Goal: Navigation & Orientation: Find specific page/section

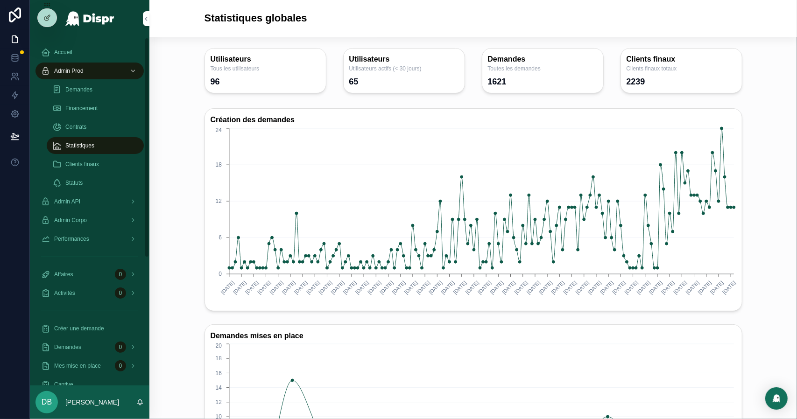
click at [85, 110] on span "Financement" at bounding box center [81, 108] width 32 height 7
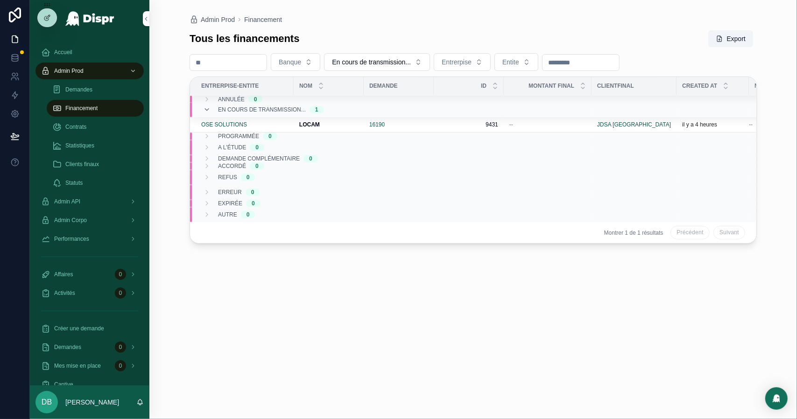
click at [87, 142] on span "Statistiques" at bounding box center [79, 145] width 29 height 7
